Goal: Task Accomplishment & Management: Use online tool/utility

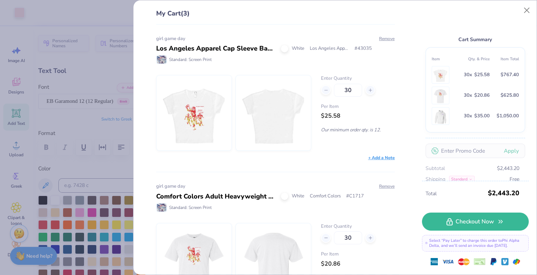
scroll to position [44, 0]
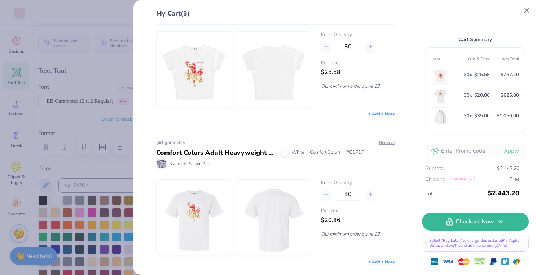
click at [189, 213] on img at bounding box center [194, 217] width 62 height 75
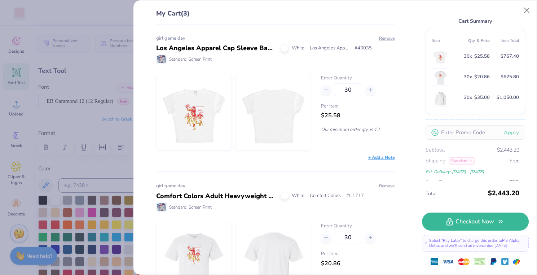
scroll to position [31, 0]
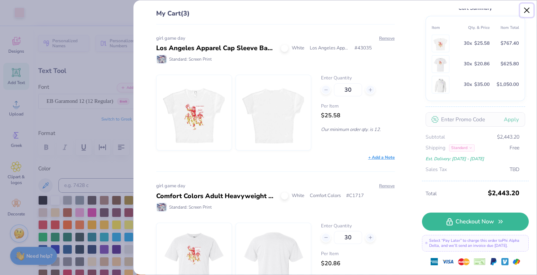
click at [525, 9] on button "Close" at bounding box center [527, 11] width 14 height 14
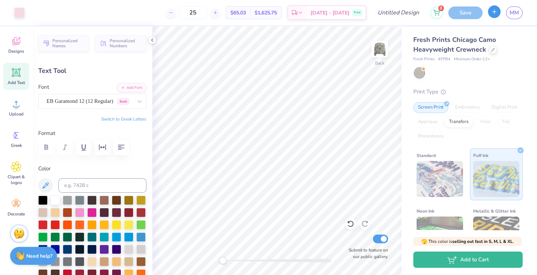
click at [491, 11] on icon "button" at bounding box center [494, 12] width 6 height 6
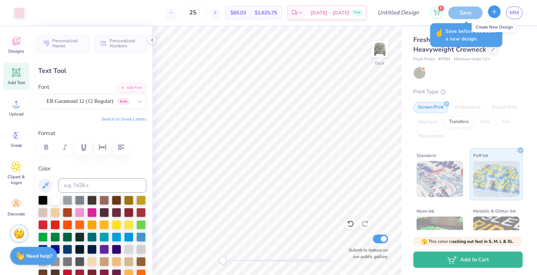
click at [492, 13] on icon "button" at bounding box center [494, 12] width 6 height 6
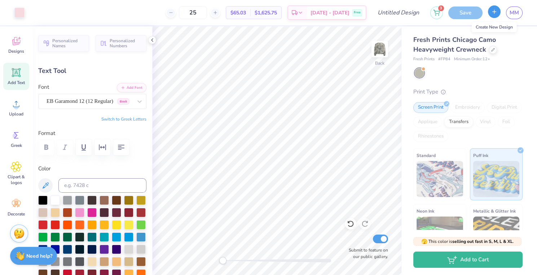
click at [492, 13] on icon "button" at bounding box center [494, 12] width 6 height 6
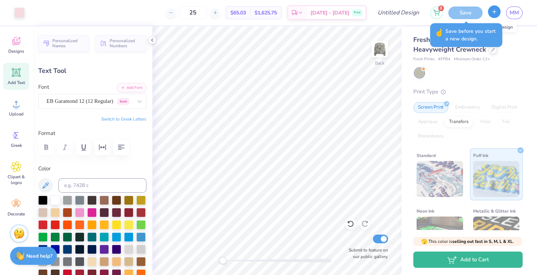
click at [492, 13] on icon "button" at bounding box center [494, 12] width 6 height 6
click at [494, 13] on icon "button" at bounding box center [494, 12] width 6 height 6
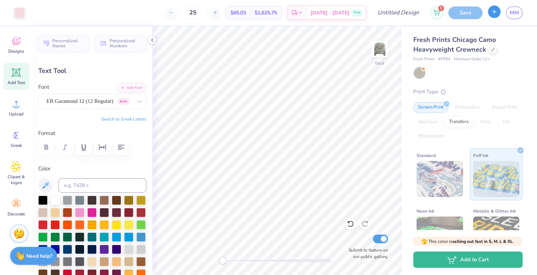
click at [496, 12] on icon "button" at bounding box center [494, 12] width 6 height 6
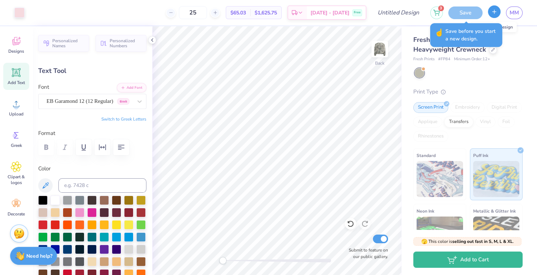
click at [496, 12] on icon "button" at bounding box center [494, 12] width 6 height 6
click at [499, 13] on button "button" at bounding box center [494, 11] width 13 height 13
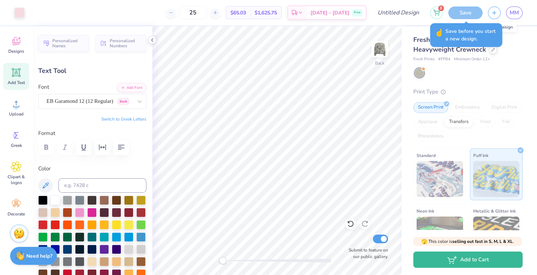
drag, startPoint x: 499, startPoint y: 13, endPoint x: 504, endPoint y: 11, distance: 5.2
click at [499, 13] on button "button" at bounding box center [494, 12] width 13 height 13
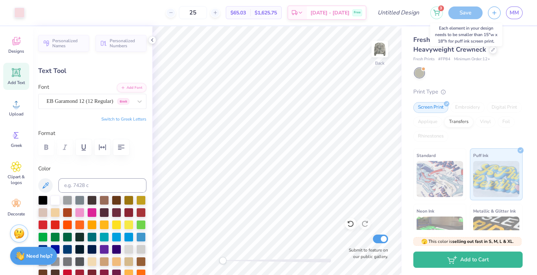
click at [473, 14] on div "Save" at bounding box center [465, 12] width 34 height 13
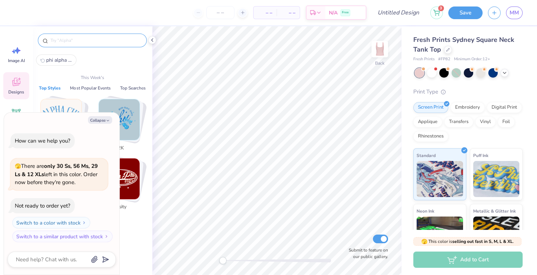
click at [81, 39] on input "text" at bounding box center [96, 40] width 92 height 7
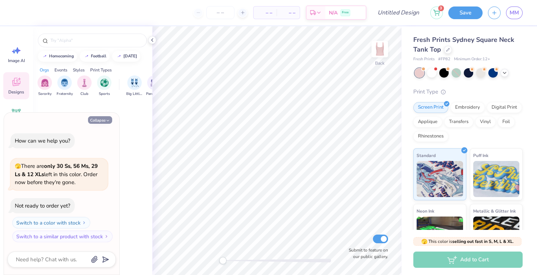
click at [98, 121] on button "Collapse" at bounding box center [100, 120] width 24 height 8
type textarea "x"
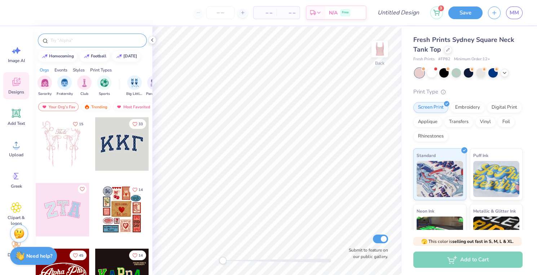
click at [59, 43] on input "text" at bounding box center [96, 40] width 92 height 7
type input "football"
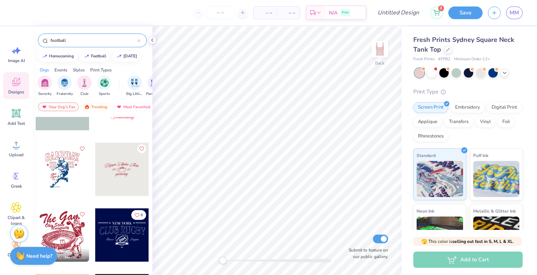
scroll to position [566, 0]
click at [110, 169] on div at bounding box center [121, 168] width 53 height 53
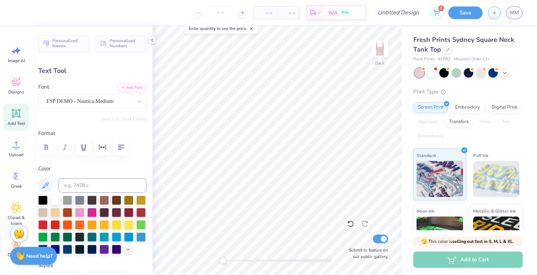
scroll to position [6, 2]
type textarea "K"
type textarea "Phi Alpha Delta"
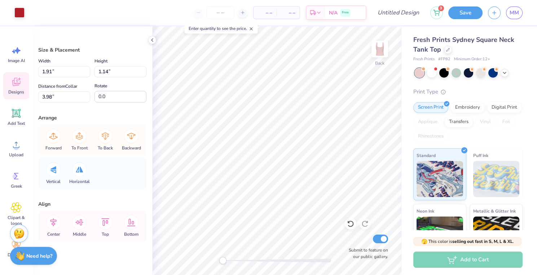
click at [15, 82] on icon at bounding box center [16, 81] width 11 height 11
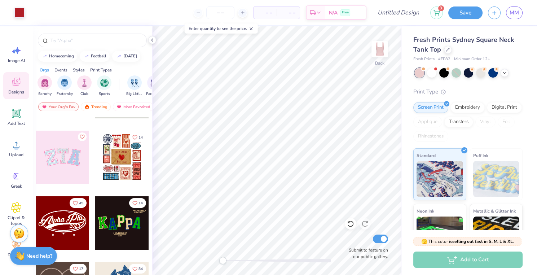
scroll to position [57, 0]
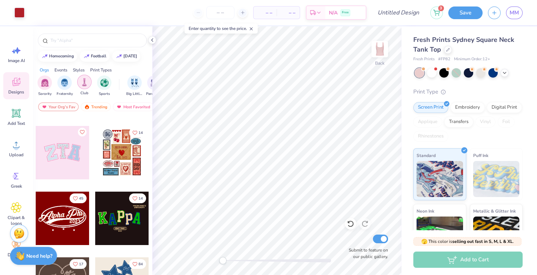
click at [88, 85] on img "filter for Club" at bounding box center [84, 82] width 8 height 8
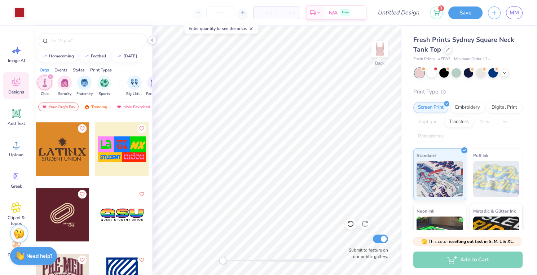
scroll to position [390, 0]
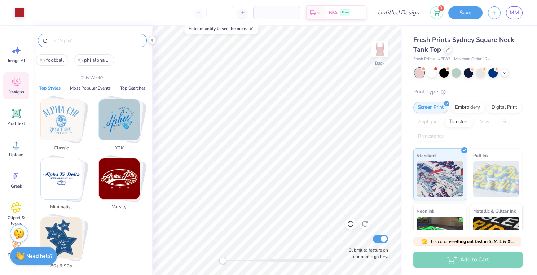
click at [73, 42] on input "text" at bounding box center [96, 40] width 92 height 7
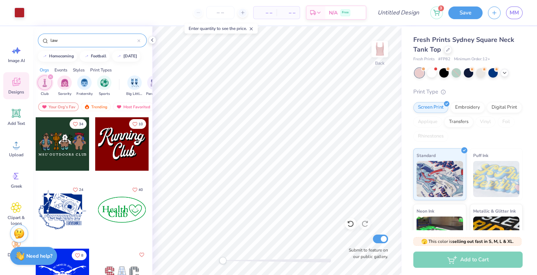
type input "law"
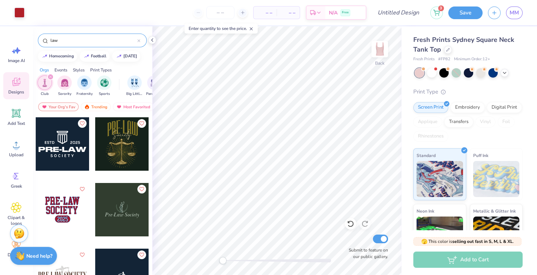
scroll to position [12, 0]
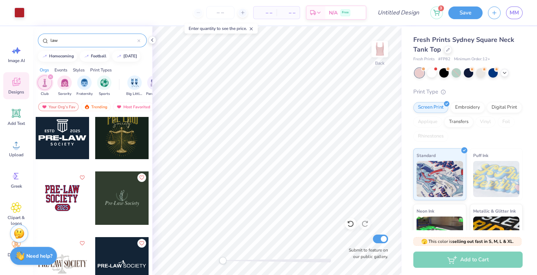
click at [68, 262] on div at bounding box center [62, 263] width 53 height 53
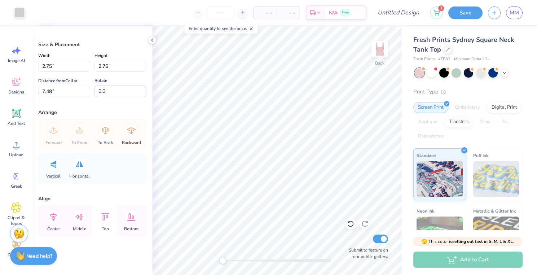
scroll to position [0, 0]
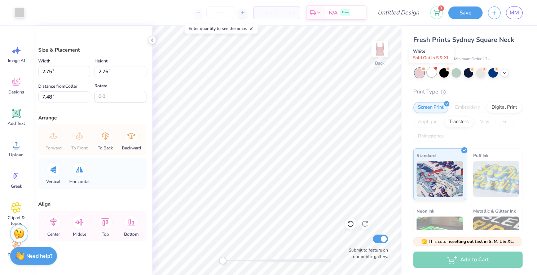
click at [431, 71] on div at bounding box center [431, 71] width 9 height 9
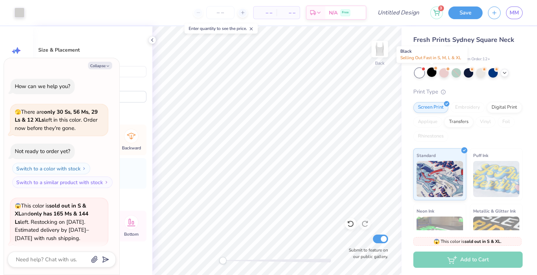
scroll to position [55, 0]
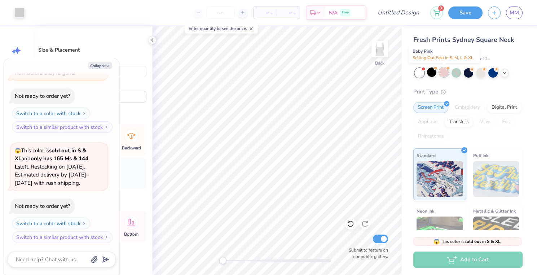
click at [443, 70] on div at bounding box center [443, 71] width 9 height 9
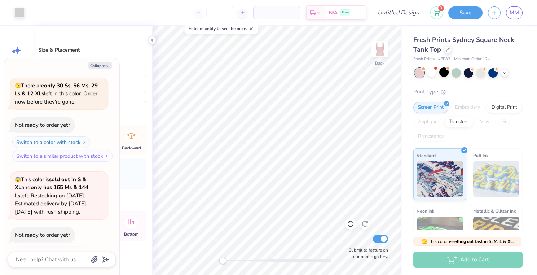
scroll to position [149, 0]
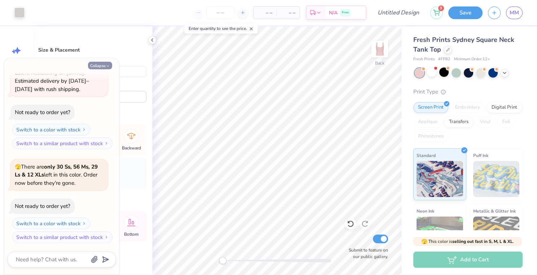
click at [98, 67] on button "Collapse" at bounding box center [100, 66] width 24 height 8
type textarea "x"
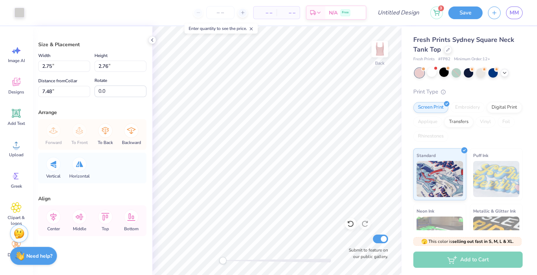
scroll to position [0, 0]
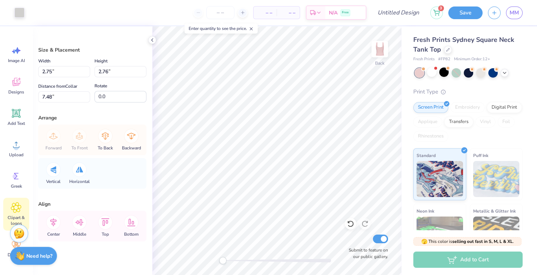
click at [16, 213] on div "Clipart & logos" at bounding box center [16, 214] width 26 height 33
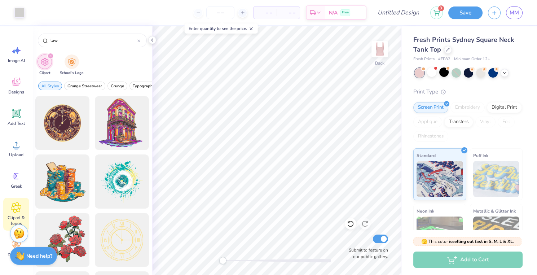
type input "law"
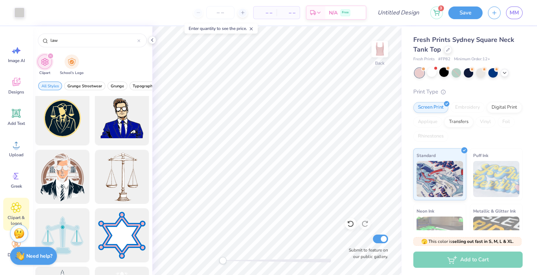
scroll to position [132, 0]
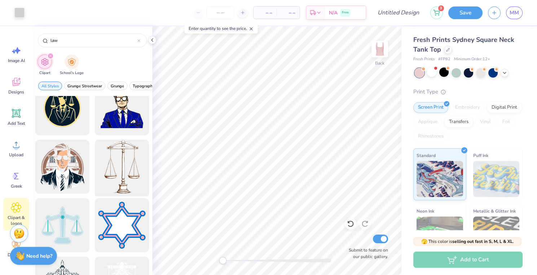
click at [116, 172] on div at bounding box center [121, 166] width 59 height 59
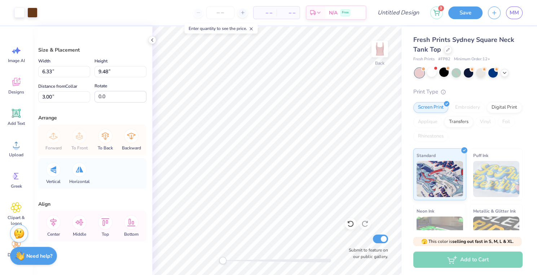
type input "2.50"
type input "3.74"
type input "8.74"
type input "2.75"
type input "2.76"
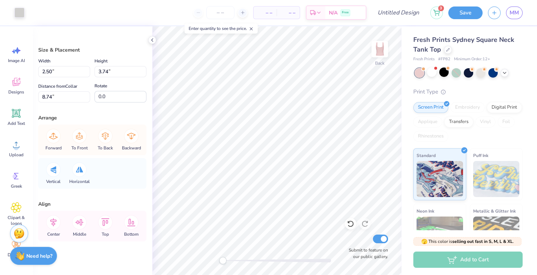
type input "7.48"
type input "1.64"
type input "2.46"
type input "6.12"
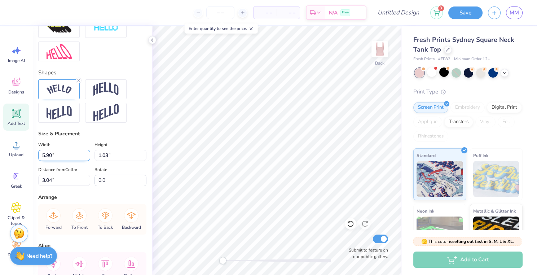
scroll to position [273, 0]
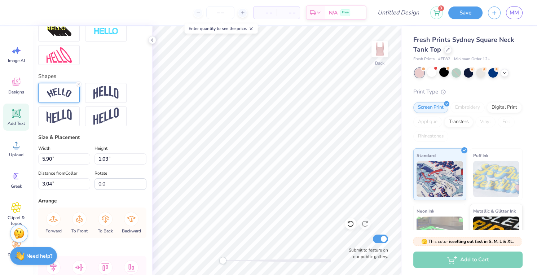
click at [61, 98] on img at bounding box center [59, 93] width 25 height 10
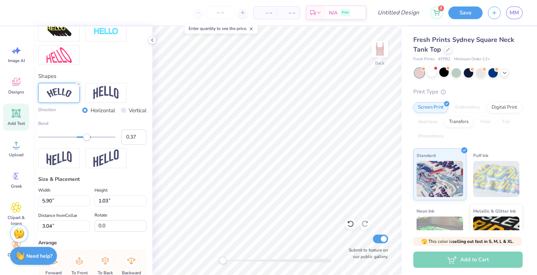
type input "0.38"
click at [87, 141] on div "Accessibility label" at bounding box center [87, 136] width 7 height 7
type input "0.55"
drag, startPoint x: 89, startPoint y: 147, endPoint x: 93, endPoint y: 149, distance: 4.4
click at [93, 141] on div "Accessibility label" at bounding box center [93, 136] width 7 height 7
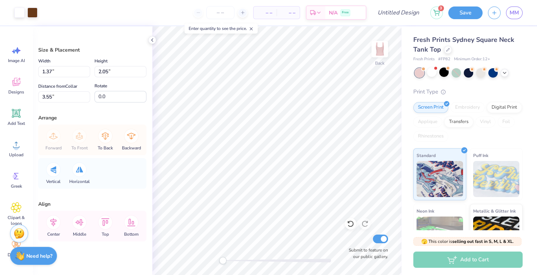
type input "1.37"
type input "2.05"
type input "3.55"
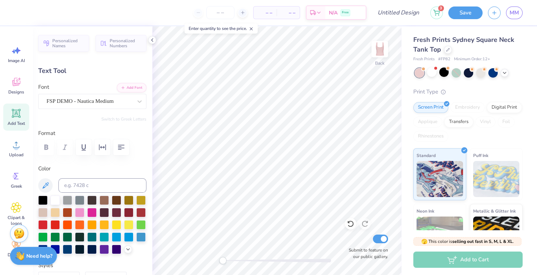
type input "0.65"
type input "0.44"
type input "4.14"
type input "2.47"
type input "0.79"
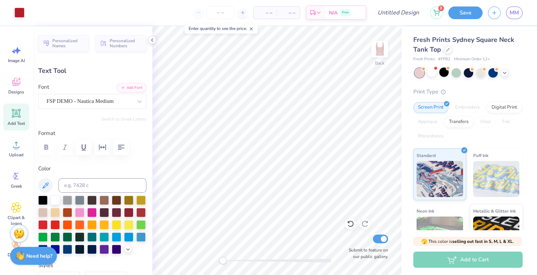
type input "9.43"
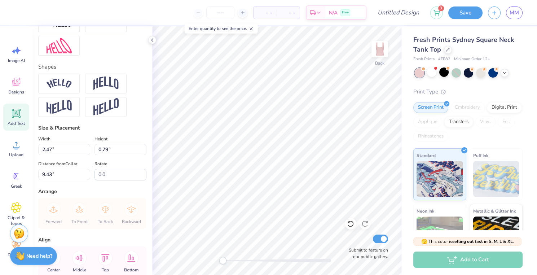
scroll to position [282, 0]
type textarea "Cool Since [DATE]"
click at [56, 89] on img at bounding box center [59, 85] width 25 height 10
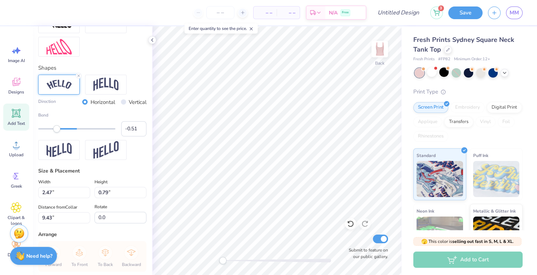
type input "-0.52"
drag, startPoint x: 91, startPoint y: 140, endPoint x: 56, endPoint y: 151, distance: 36.3
click at [56, 151] on div "Direction Horizontal Vertical Bend -0.51" at bounding box center [92, 117] width 108 height 85
type input "6.30"
type input "1.70"
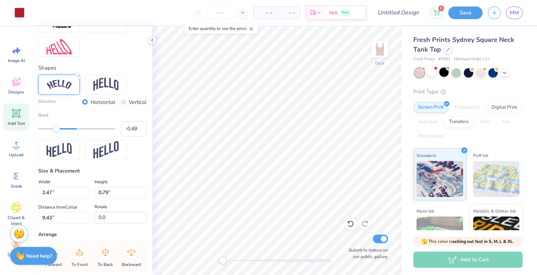
type input "2.70"
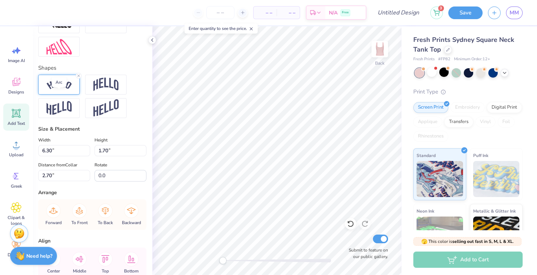
click at [62, 89] on img at bounding box center [59, 85] width 25 height 10
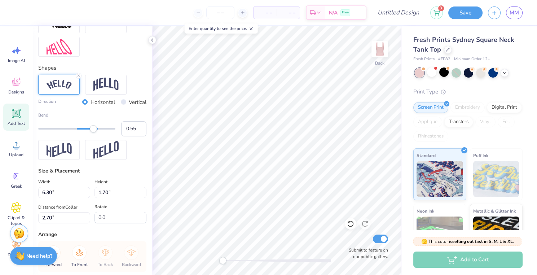
type input "6.34"
type input "1.45"
type input "5.47"
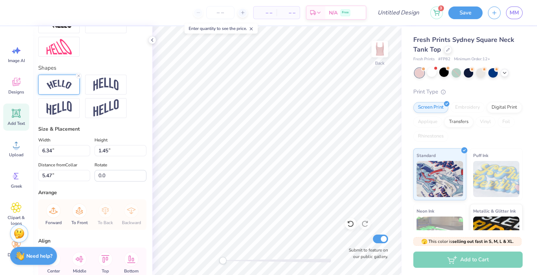
click at [48, 89] on div at bounding box center [58, 85] width 41 height 20
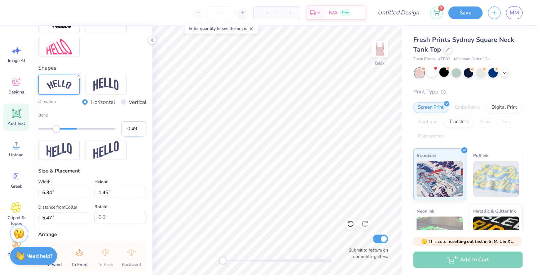
click at [130, 136] on input "-0.49" at bounding box center [133, 128] width 25 height 15
type input "-0.55"
type input "6.43"
type input "1.63"
type input "4.58"
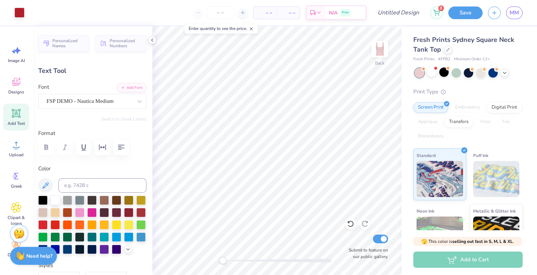
type input "3.00"
type input "0.70"
type input "0.45"
type input "4.13"
type input "0.65"
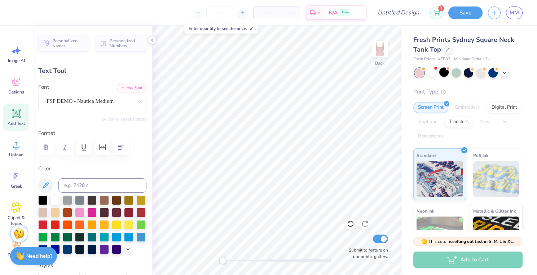
type input "0.44"
type input "4.14"
click at [396, 13] on input "Design Title" at bounding box center [406, 12] width 35 height 14
type input "cool since"
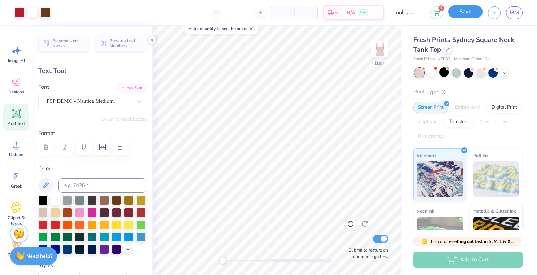
click at [472, 12] on button "Save" at bounding box center [465, 11] width 34 height 13
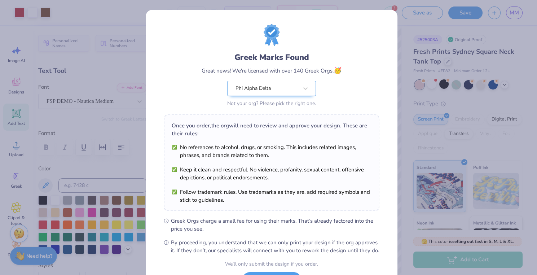
scroll to position [61, 0]
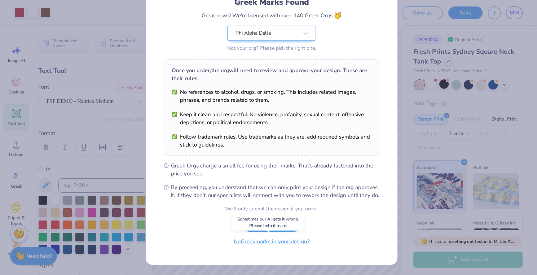
click at [279, 243] on button "No Greek marks in your design?" at bounding box center [271, 241] width 88 height 15
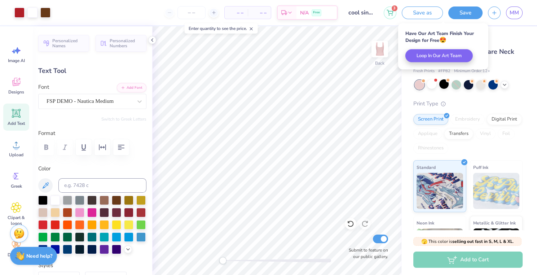
scroll to position [0, 0]
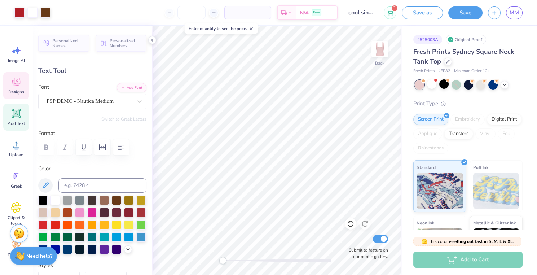
click at [17, 87] on icon at bounding box center [16, 81] width 11 height 11
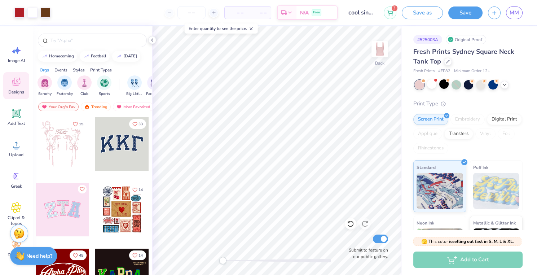
click at [59, 148] on div at bounding box center [62, 143] width 53 height 53
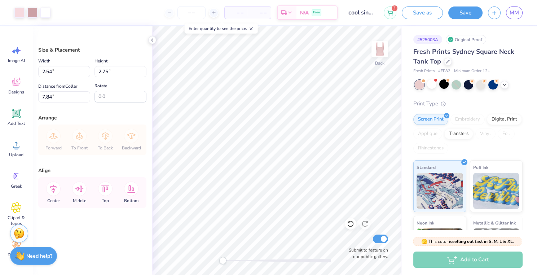
type input "4.67"
type input "5.04"
type input "0.70"
type input "5.81"
type input "6.28"
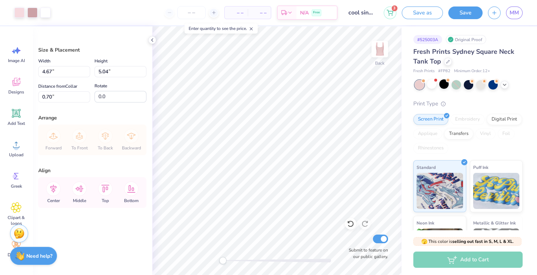
type input "1.46"
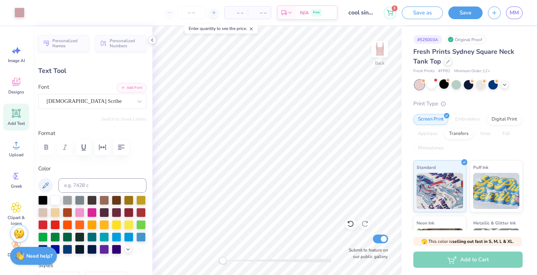
scroll to position [6, 1]
click at [349, 226] on icon at bounding box center [350, 224] width 6 height 6
type textarea "Phi Alpha Delta"
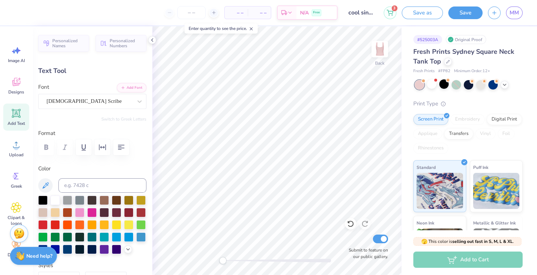
type textarea "Phi Alpha Delta"
click at [119, 143] on icon "button" at bounding box center [121, 147] width 9 height 9
type input "2.30"
type input "2.99"
type input "0.52"
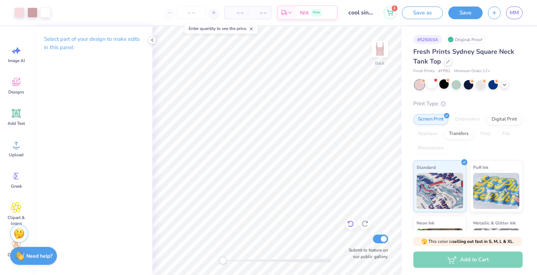
click at [350, 222] on icon at bounding box center [350, 223] width 7 height 7
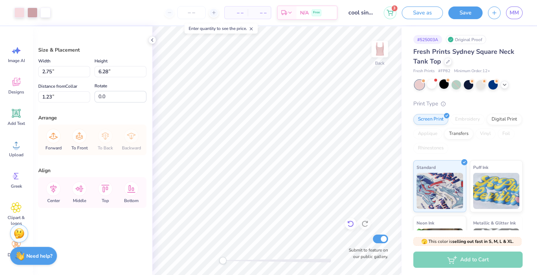
type input "2.47"
type input "2.46"
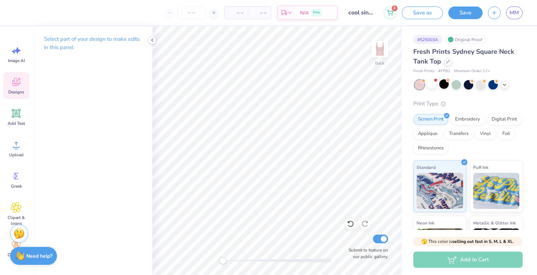
click at [14, 87] on div "Designs" at bounding box center [16, 85] width 26 height 27
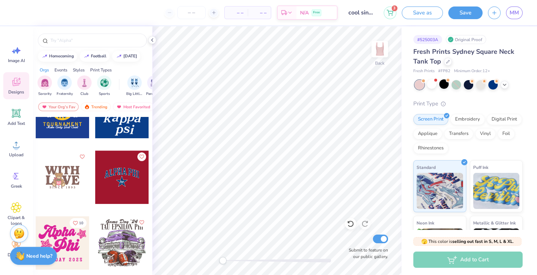
scroll to position [1282, 0]
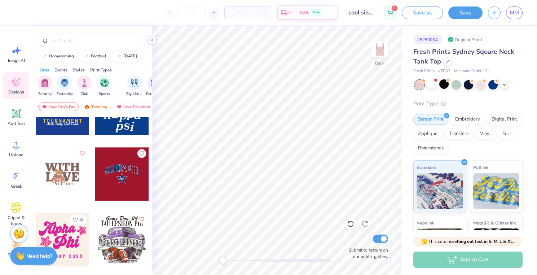
click at [54, 166] on div at bounding box center [62, 173] width 53 height 53
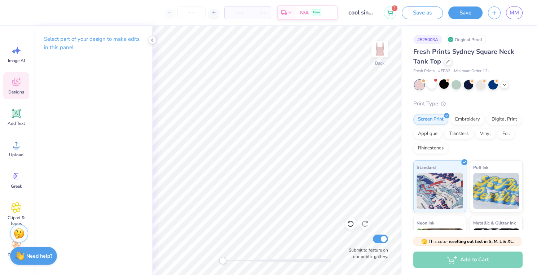
click at [15, 89] on span "Designs" at bounding box center [16, 92] width 16 height 6
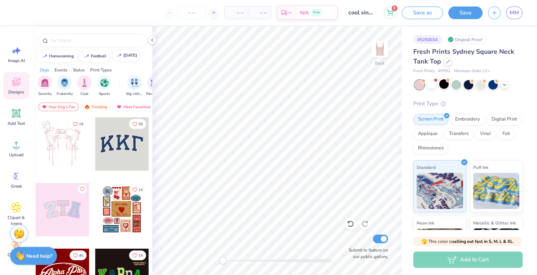
click at [129, 56] on div "[DATE]" at bounding box center [130, 55] width 14 height 4
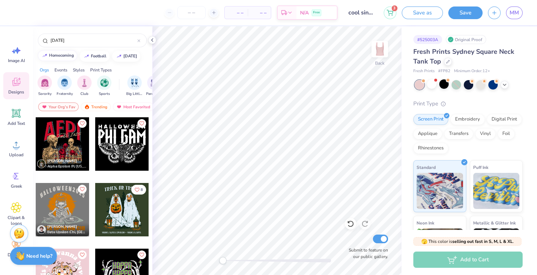
click at [61, 53] on div "homecoming" at bounding box center [61, 55] width 25 height 4
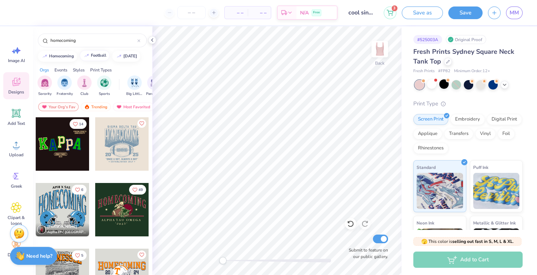
click at [93, 54] on div "football" at bounding box center [99, 55] width 16 height 4
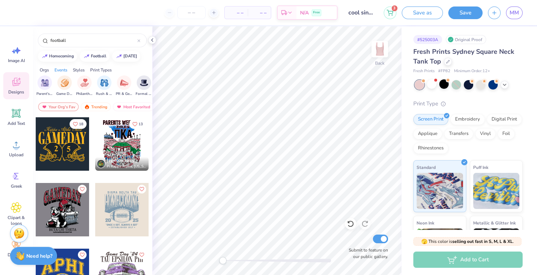
scroll to position [0, 112]
click at [102, 81] on img "filter for Rush & Bid" at bounding box center [102, 82] width 8 height 8
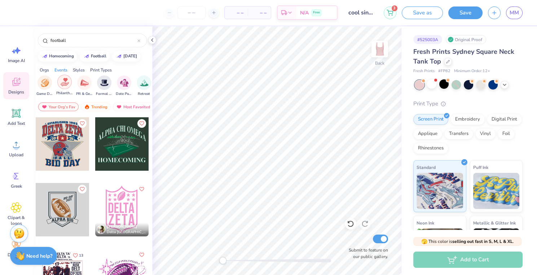
scroll to position [0, 152]
click at [120, 83] on img "filter for Date Parties & Socials" at bounding box center [122, 82] width 8 height 8
click at [83, 83] on img "filter for Greek Week" at bounding box center [82, 82] width 8 height 8
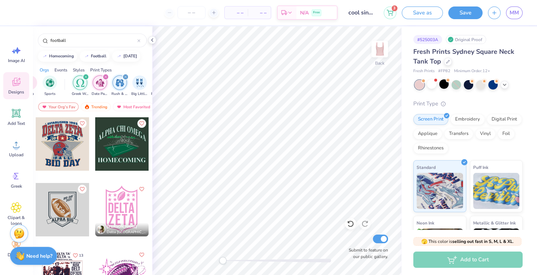
click at [105, 76] on icon "filter for Date Parties & Socials" at bounding box center [106, 77] width 2 height 2
click at [105, 76] on icon "filter for Rush & Bid" at bounding box center [106, 77] width 2 height 2
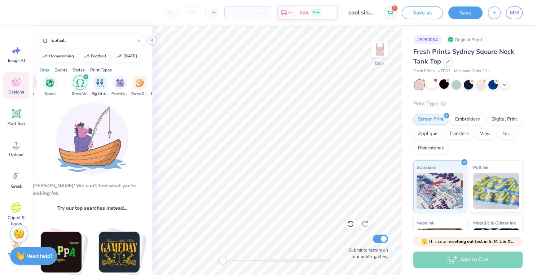
scroll to position [0, 0]
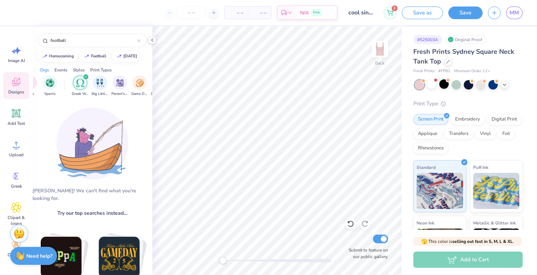
click at [85, 76] on icon "filter for Greek Week" at bounding box center [86, 77] width 2 height 2
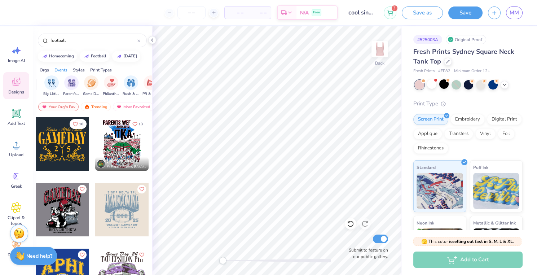
scroll to position [0, 79]
click at [55, 80] on img "filter for Big Little Reveal" at bounding box center [56, 82] width 8 height 8
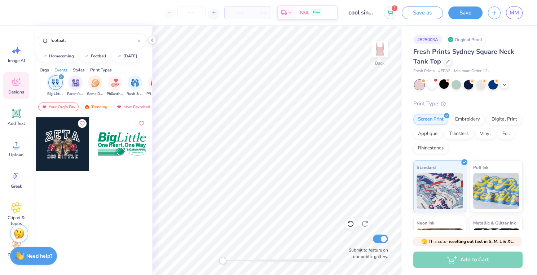
click at [61, 75] on icon "filter for Big Little Reveal" at bounding box center [61, 76] width 3 height 3
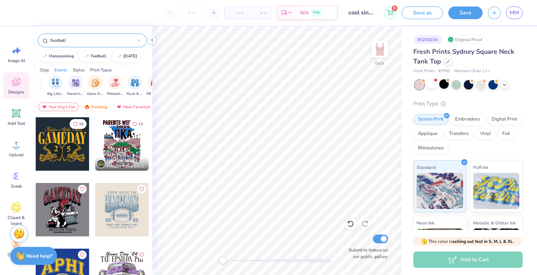
click at [78, 39] on input "football" at bounding box center [94, 40] width 88 height 7
drag, startPoint x: 78, startPoint y: 39, endPoint x: -5, endPoint y: 39, distance: 83.6
click at [0, 39] on html "– – Per Item – – Total Est. Delivery N/A Free Design Title cool since 3 Save as…" at bounding box center [268, 137] width 537 height 275
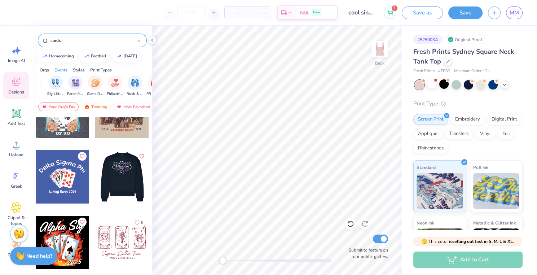
scroll to position [101, 0]
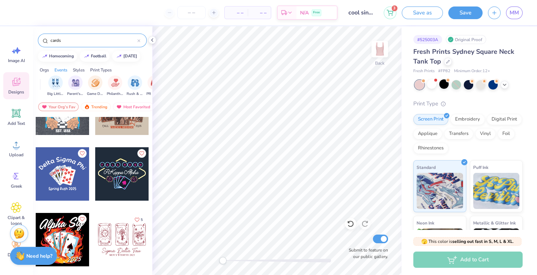
type input "cards"
click at [116, 185] on div at bounding box center [121, 173] width 53 height 53
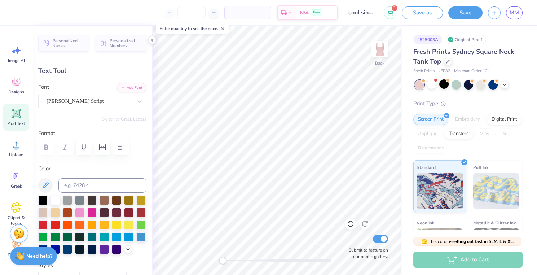
scroll to position [6, 2]
type textarea "Phi Alpha Delta"
type input "0.24"
type input "0.28"
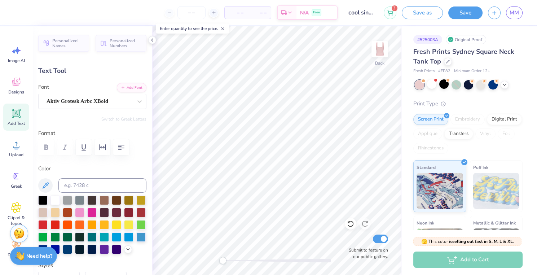
type input "3.87"
click at [349, 223] on icon at bounding box center [350, 223] width 7 height 7
click at [347, 227] on div at bounding box center [351, 224] width 12 height 12
click at [348, 226] on icon at bounding box center [350, 223] width 7 height 7
click at [443, 83] on div at bounding box center [443, 83] width 9 height 9
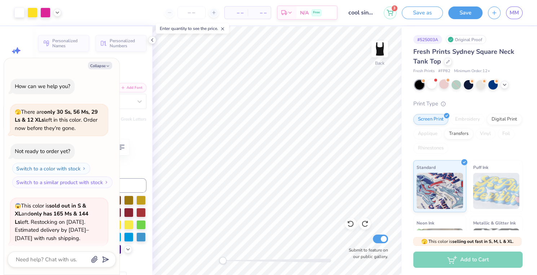
scroll to position [243, 0]
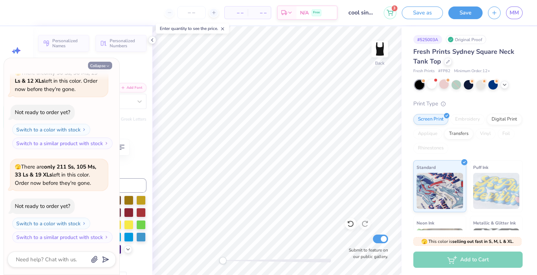
click at [105, 65] on button "Collapse" at bounding box center [100, 66] width 24 height 8
type textarea "x"
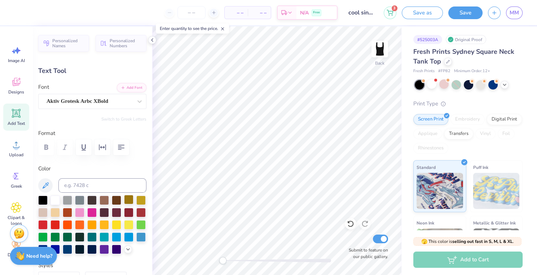
type input "2.48"
type input "2.93"
type textarea "2"
type input "2.14"
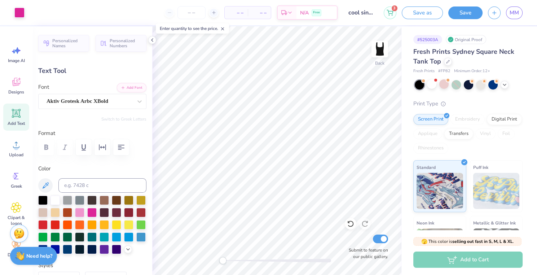
type input "2.91"
type input "3.78"
type input "0.35"
type input "0.47"
type input "6.22"
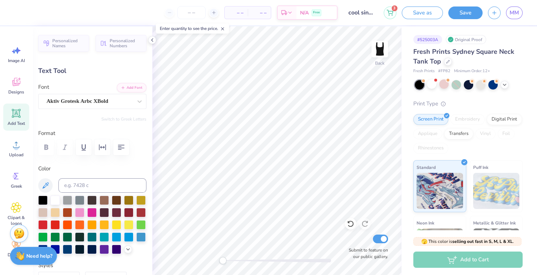
type input "0.61"
type input "0.83"
type input "0.40"
type input "0.54"
type input "3.71"
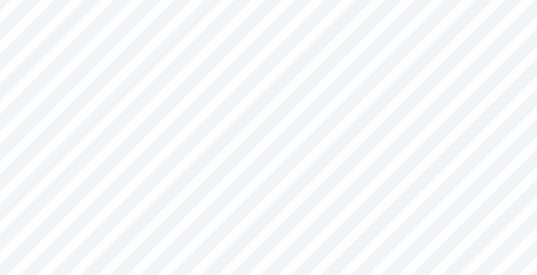
type input "0.29"
type input "0.40"
type input "0.24"
type input "0.29"
type input "3.77"
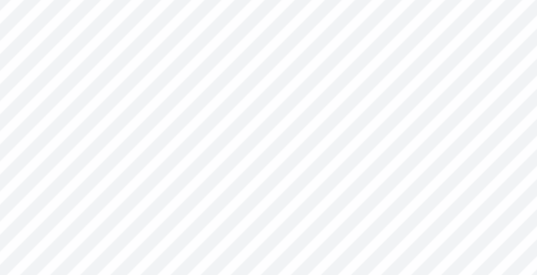
type input "0.51"
type input "0.62"
type textarea "0"
type input "0.44"
type input "0.61"
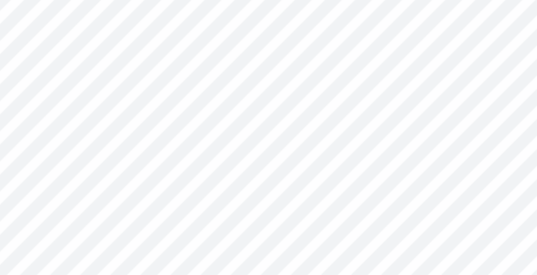
type input "0.29"
type input "0.41"
type input "0.33"
type input "0.46"
type input "3.71"
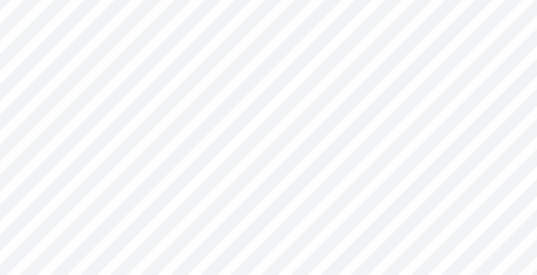
type input "0.29"
type input "0.40"
type input "3.71"
type input "0.24"
type input "0.30"
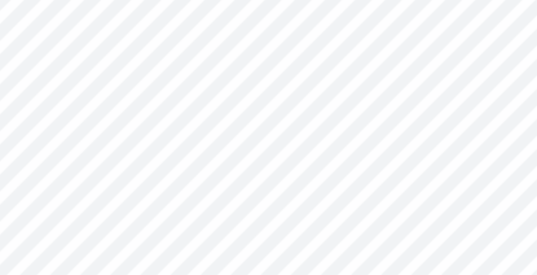
type input "3.76"
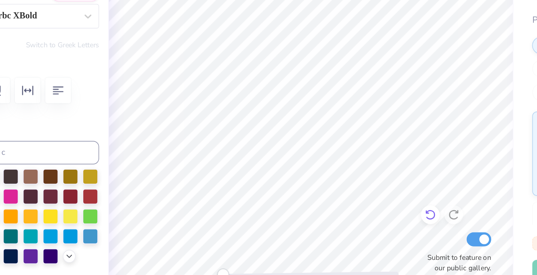
click at [349, 225] on icon at bounding box center [350, 223] width 7 height 7
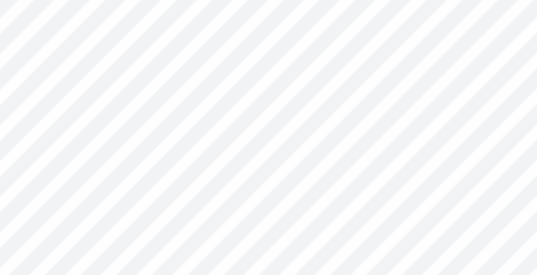
type input "0.29"
type input "0.40"
type input "3.71"
type input "0.29"
type input "0.40"
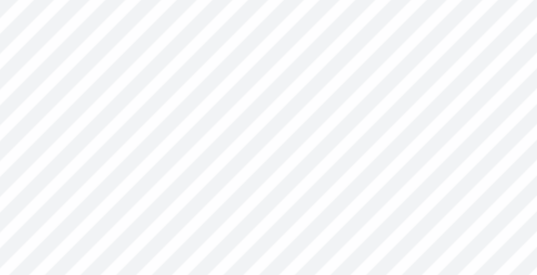
type input "3.71"
type input "5.04"
type input "0.93"
type input "4.53"
type input "0.20"
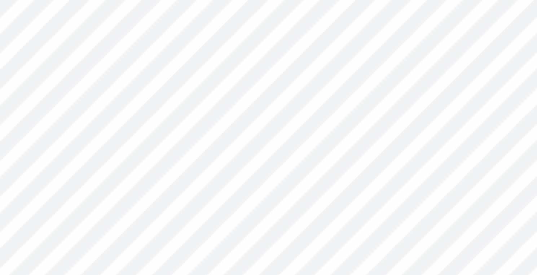
type input "0.28"
type input "0.29"
type input "0.40"
type input "0.20"
type input "0.28"
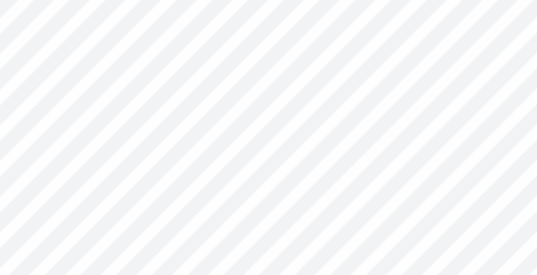
type input "0.24"
type input "0.30"
type input "3.76"
type input "0.77"
type input "0.95"
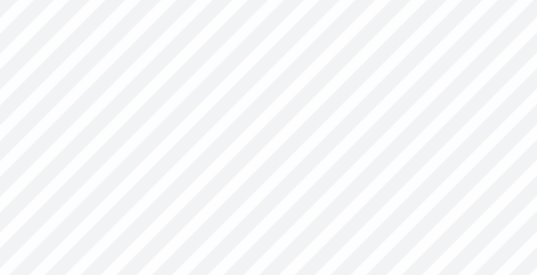
type textarea "2"
type input "0.66"
type input "0.90"
type input "3.78"
type input "0.20"
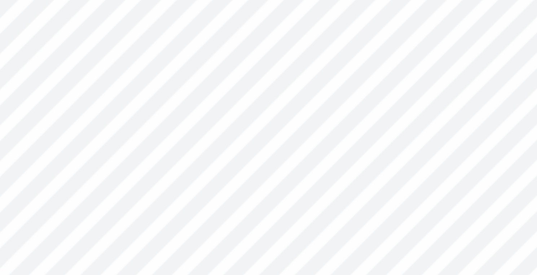
type input "0.28"
type input "3.77"
type input "0.64"
type input "0.74"
type textarea "5"
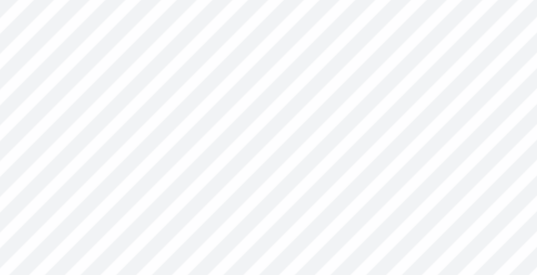
type input "0.53"
type input "3.79"
type input "0.20"
type input "0.28"
type input "3.77"
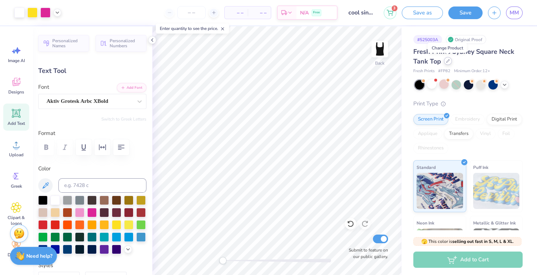
click at [446, 62] on icon at bounding box center [448, 61] width 4 height 4
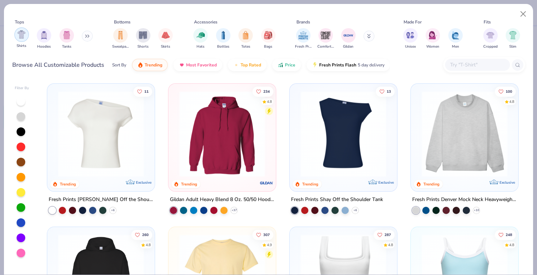
click at [17, 34] on div "filter for Shirts" at bounding box center [21, 34] width 14 height 14
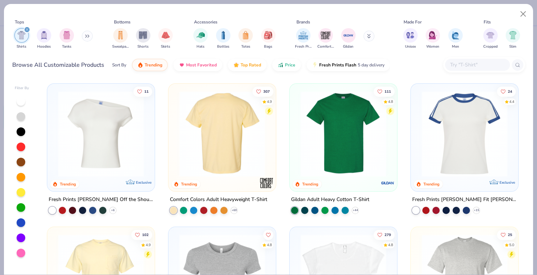
click at [203, 140] on img at bounding box center [222, 134] width 93 height 86
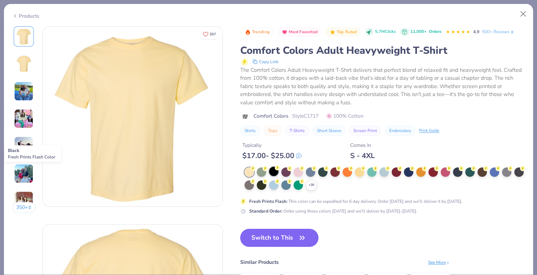
click at [275, 171] on div at bounding box center [273, 171] width 9 height 9
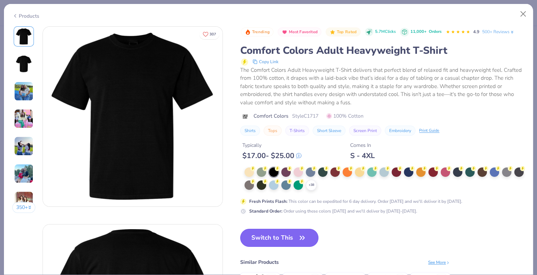
click at [278, 238] on button "Switch to This" at bounding box center [279, 238] width 78 height 18
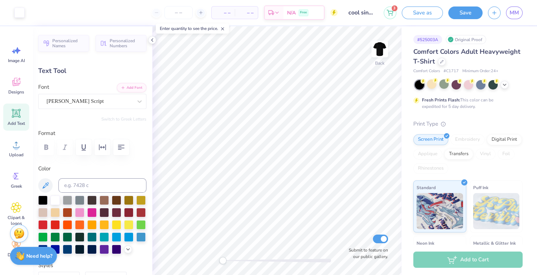
type input "5.04"
type input "0.93"
type input "12.68"
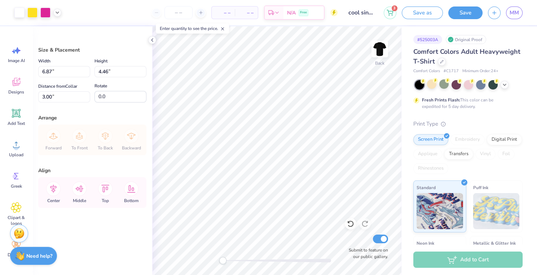
type input "3.00"
type input "9.37"
type input "6.08"
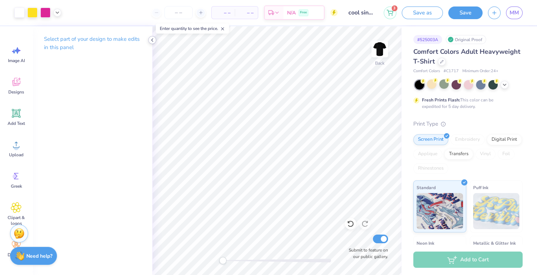
click at [151, 39] on icon at bounding box center [152, 40] width 6 height 6
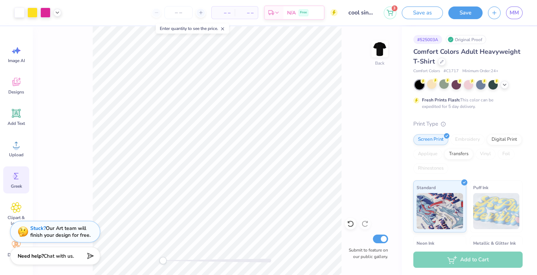
click at [19, 178] on icon at bounding box center [16, 176] width 11 height 11
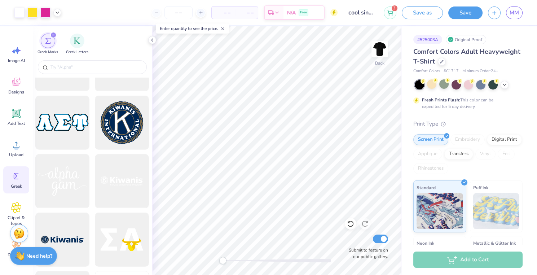
scroll to position [3778, 0]
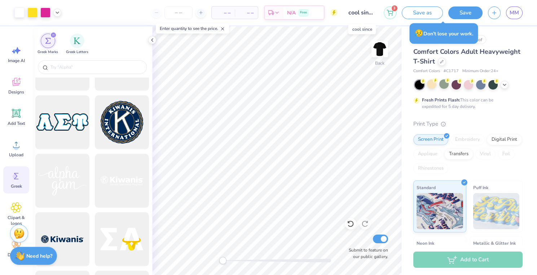
click at [360, 13] on input "cool since" at bounding box center [360, 12] width 35 height 14
click at [359, 14] on input "cool since" at bounding box center [360, 12] width 35 height 14
click at [360, 14] on input "cool since" at bounding box center [360, 12] width 35 height 14
drag, startPoint x: 351, startPoint y: 12, endPoint x: 406, endPoint y: 8, distance: 55.7
click at [407, 8] on div "Art colors – – Per Item – – Total Est. Delivery N/A Free Design Title cool sinc…" at bounding box center [268, 12] width 537 height 25
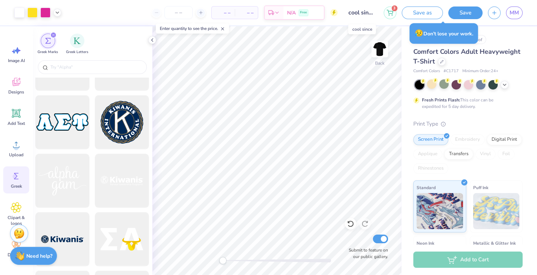
click at [358, 12] on input "cool since" at bounding box center [360, 12] width 35 height 14
click at [174, 13] on input "number" at bounding box center [178, 12] width 28 height 13
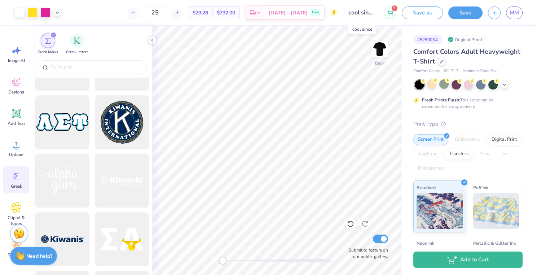
type input "25"
click at [360, 14] on input "cool since" at bounding box center [360, 12] width 35 height 14
drag, startPoint x: 350, startPoint y: 13, endPoint x: 374, endPoint y: 14, distance: 24.5
click at [374, 13] on input "cool since" at bounding box center [360, 12] width 35 height 14
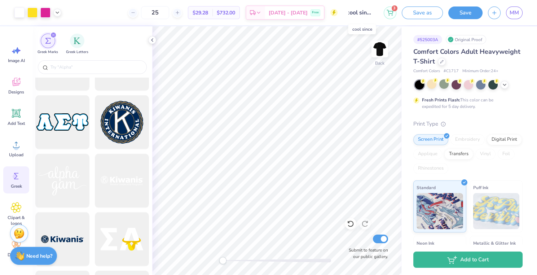
click at [371, 14] on input "cool since" at bounding box center [360, 12] width 35 height 14
drag, startPoint x: 359, startPoint y: 13, endPoint x: 345, endPoint y: 13, distance: 14.1
click at [345, 13] on input "cool since" at bounding box center [360, 12] width 35 height 14
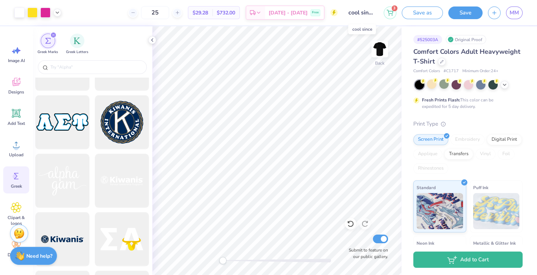
click at [360, 13] on input "cool since" at bounding box center [360, 12] width 35 height 14
click at [368, 14] on input "cool since" at bounding box center [360, 12] width 35 height 14
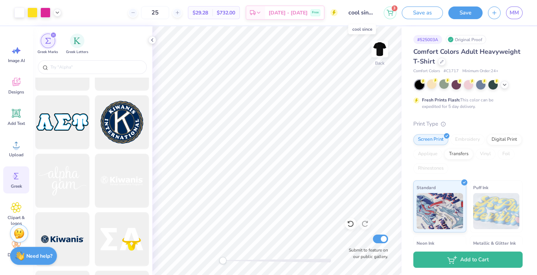
click at [368, 14] on input "cool since" at bounding box center [360, 12] width 35 height 14
click at [459, 10] on button "Save" at bounding box center [465, 11] width 34 height 13
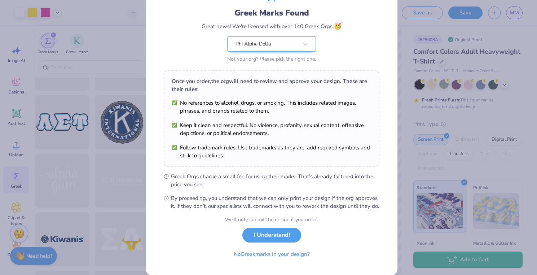
scroll to position [61, 0]
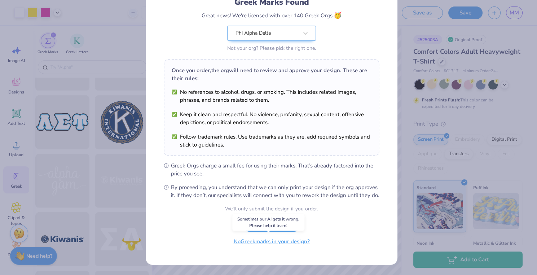
click at [252, 242] on button "No Greek marks in your design?" at bounding box center [271, 241] width 88 height 15
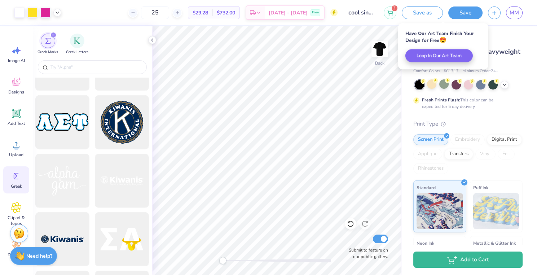
scroll to position [0, 0]
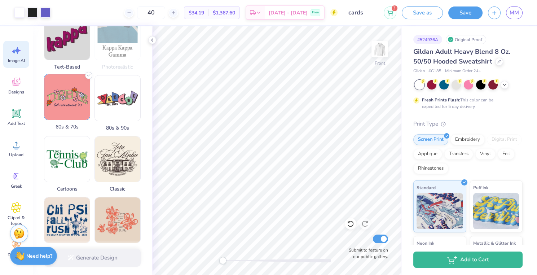
scroll to position [193, 0]
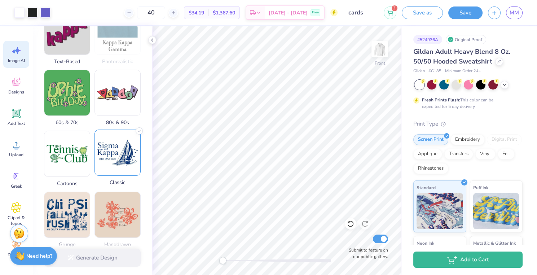
click at [114, 156] on img at bounding box center [117, 152] width 45 height 45
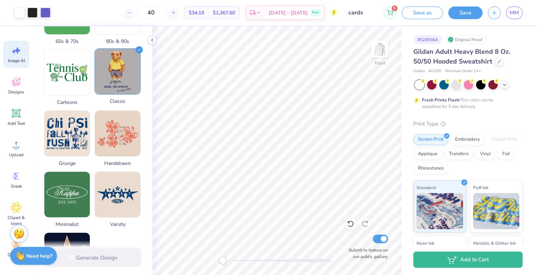
scroll to position [317, 0]
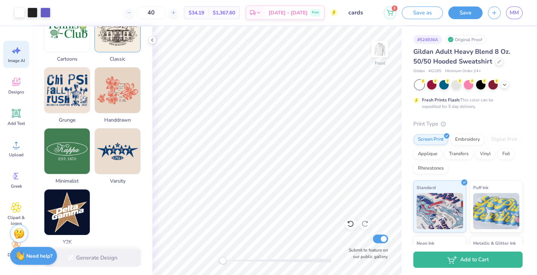
click at [93, 259] on div "Generate Design" at bounding box center [92, 257] width 120 height 35
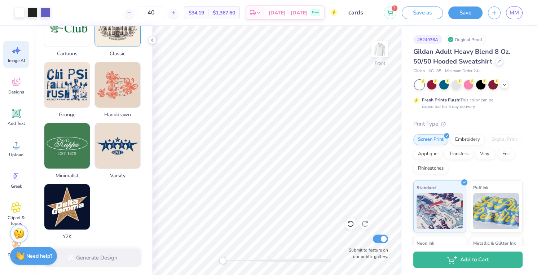
scroll to position [347, 0]
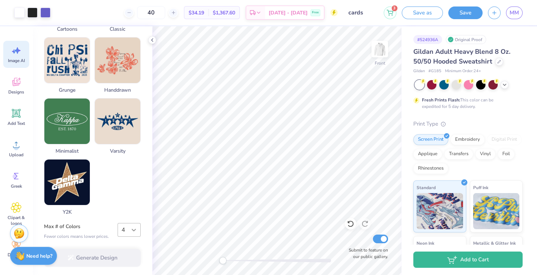
click at [133, 229] on icon at bounding box center [134, 230] width 4 height 3
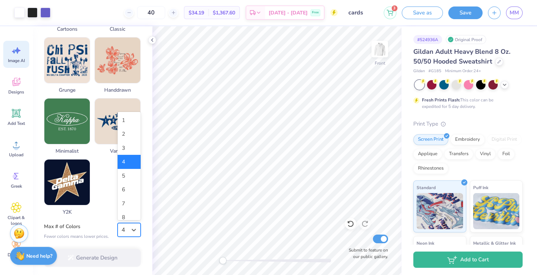
click at [124, 157] on div "4" at bounding box center [129, 162] width 23 height 14
click at [390, 13] on icon at bounding box center [389, 12] width 6 height 6
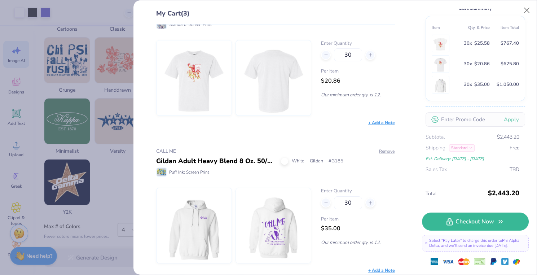
scroll to position [0, 0]
